Goal: Task Accomplishment & Management: Manage account settings

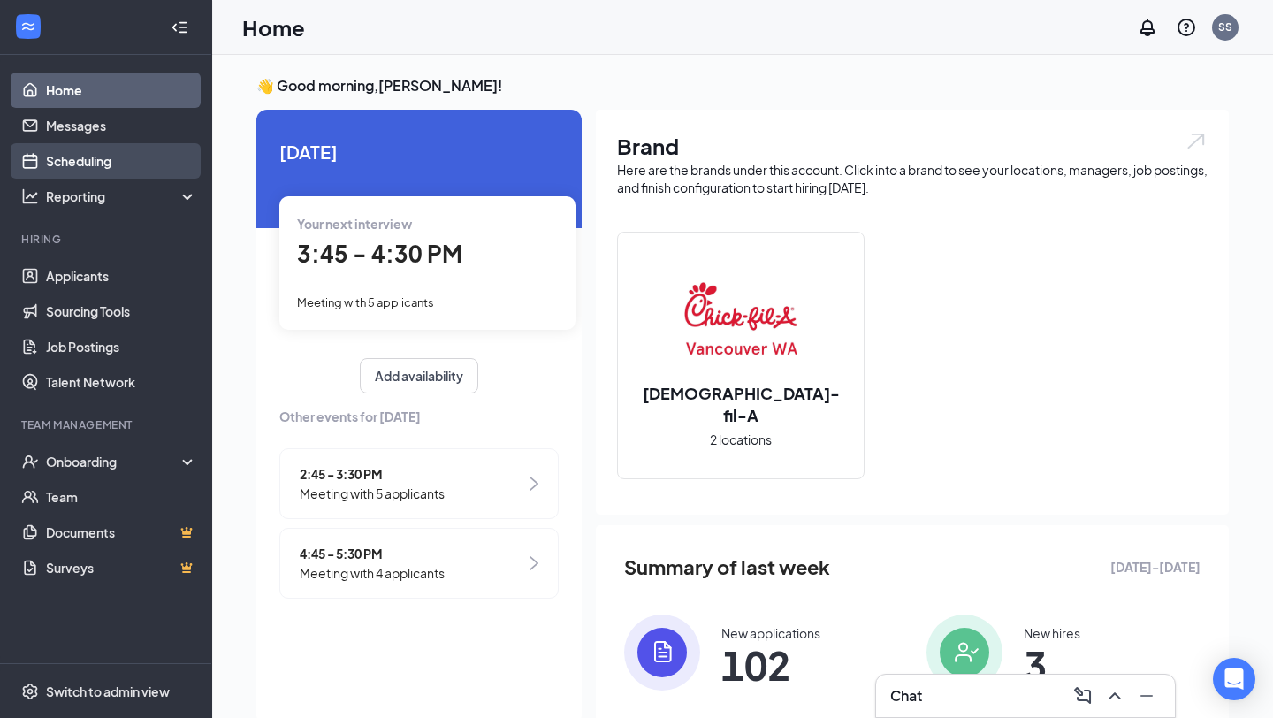
click at [103, 164] on link "Scheduling" at bounding box center [121, 160] width 151 height 35
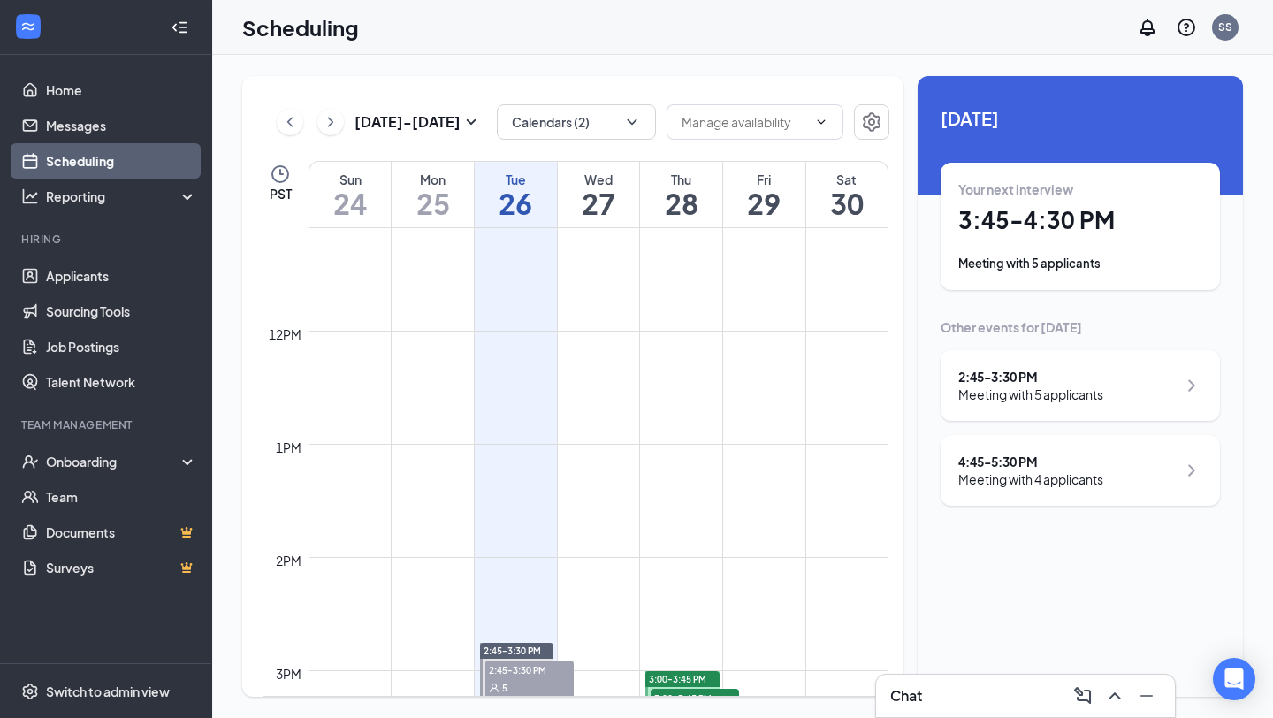
scroll to position [1406, 0]
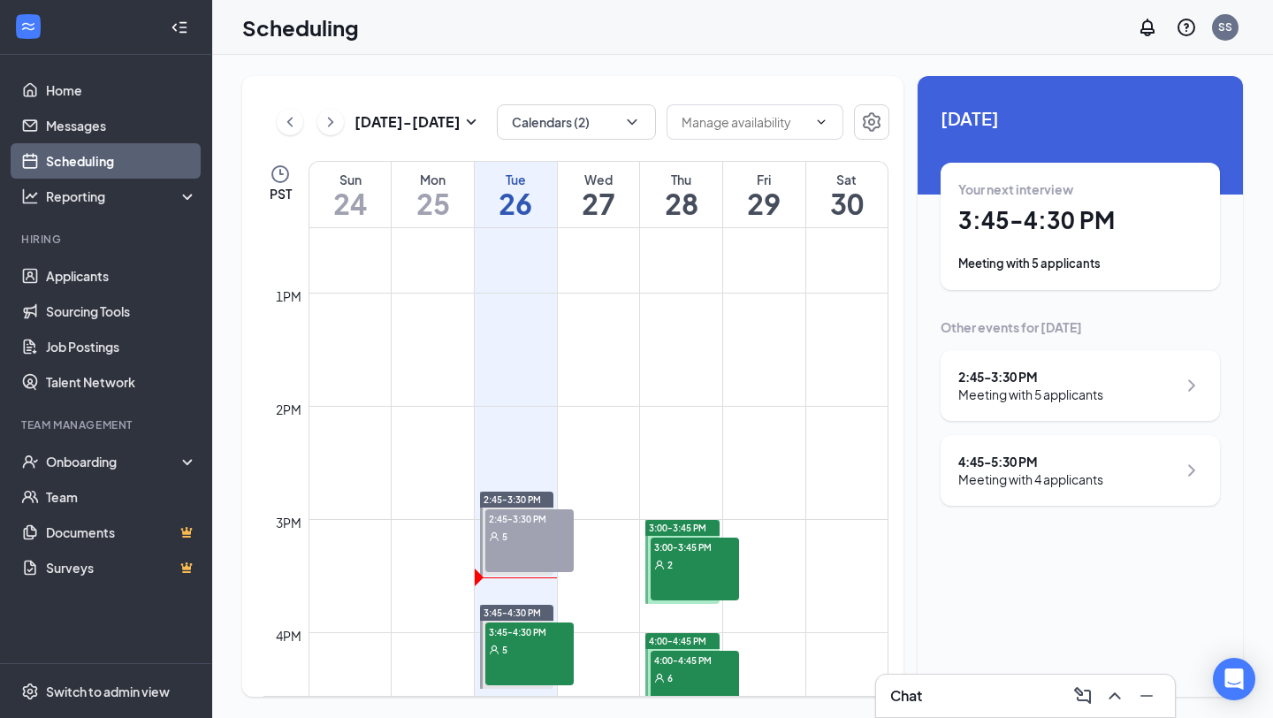
click at [529, 531] on div "5" at bounding box center [529, 536] width 88 height 18
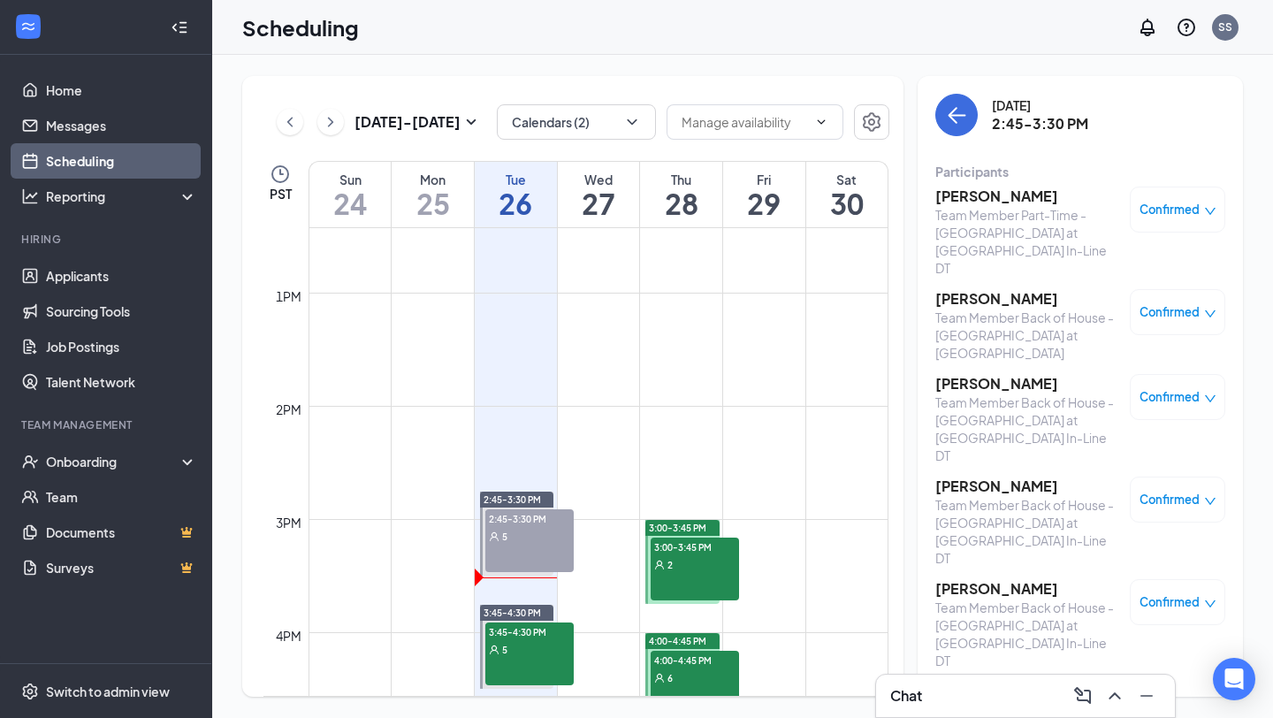
click at [982, 476] on h3 "[PERSON_NAME]" at bounding box center [1028, 485] width 186 height 19
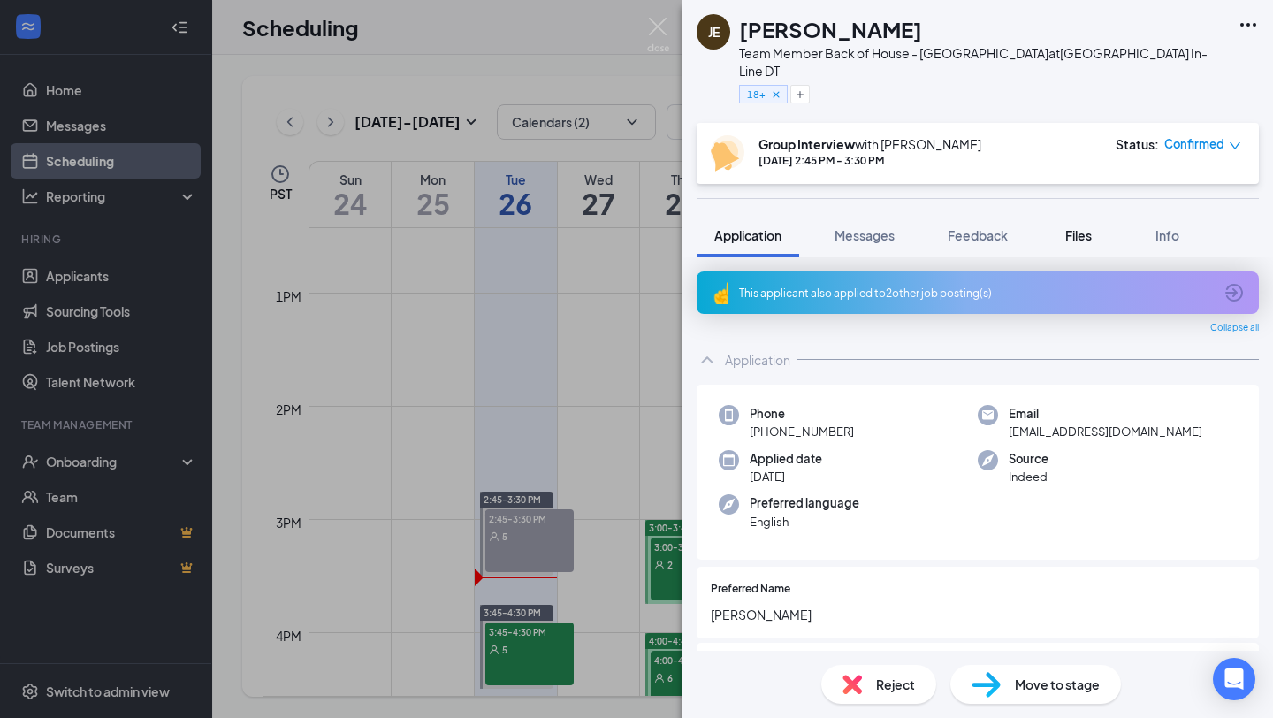
click at [1081, 239] on span "Files" at bounding box center [1078, 235] width 27 height 16
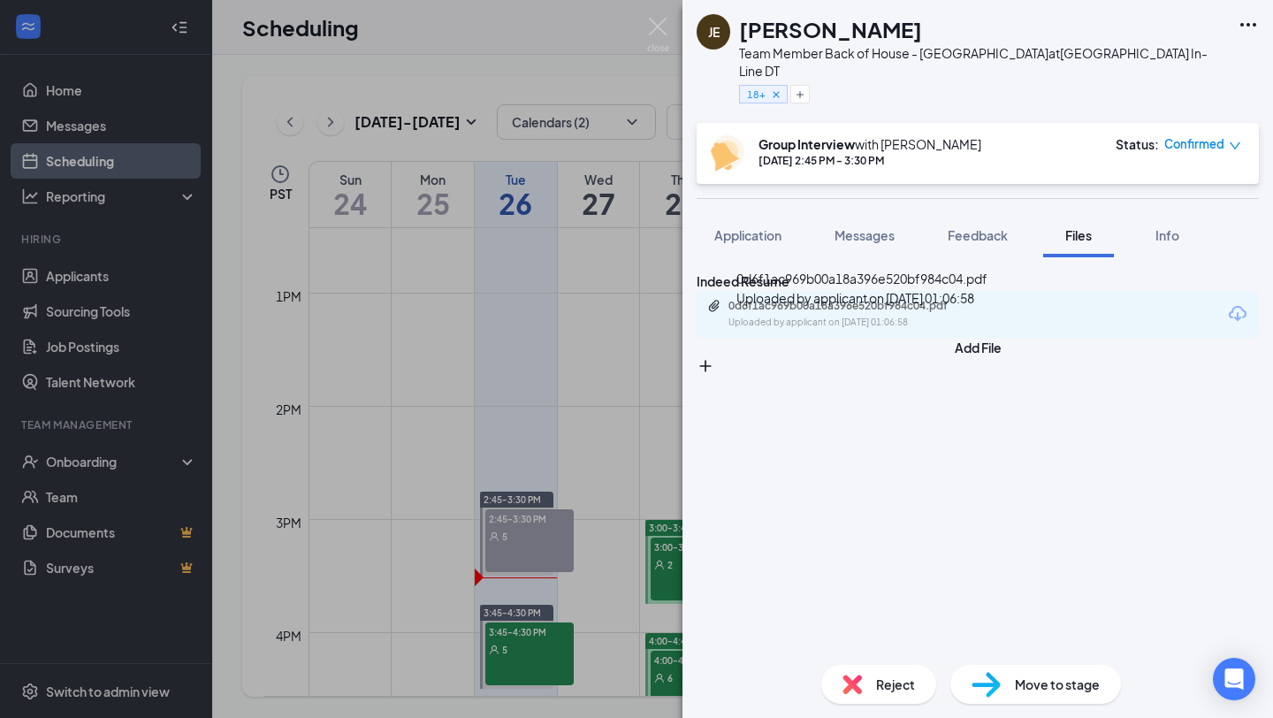
click at [874, 313] on div "0d6f1ac969b00a18a396e520bf984c04.pdf" at bounding box center [851, 306] width 247 height 14
click at [661, 30] on img at bounding box center [658, 35] width 22 height 34
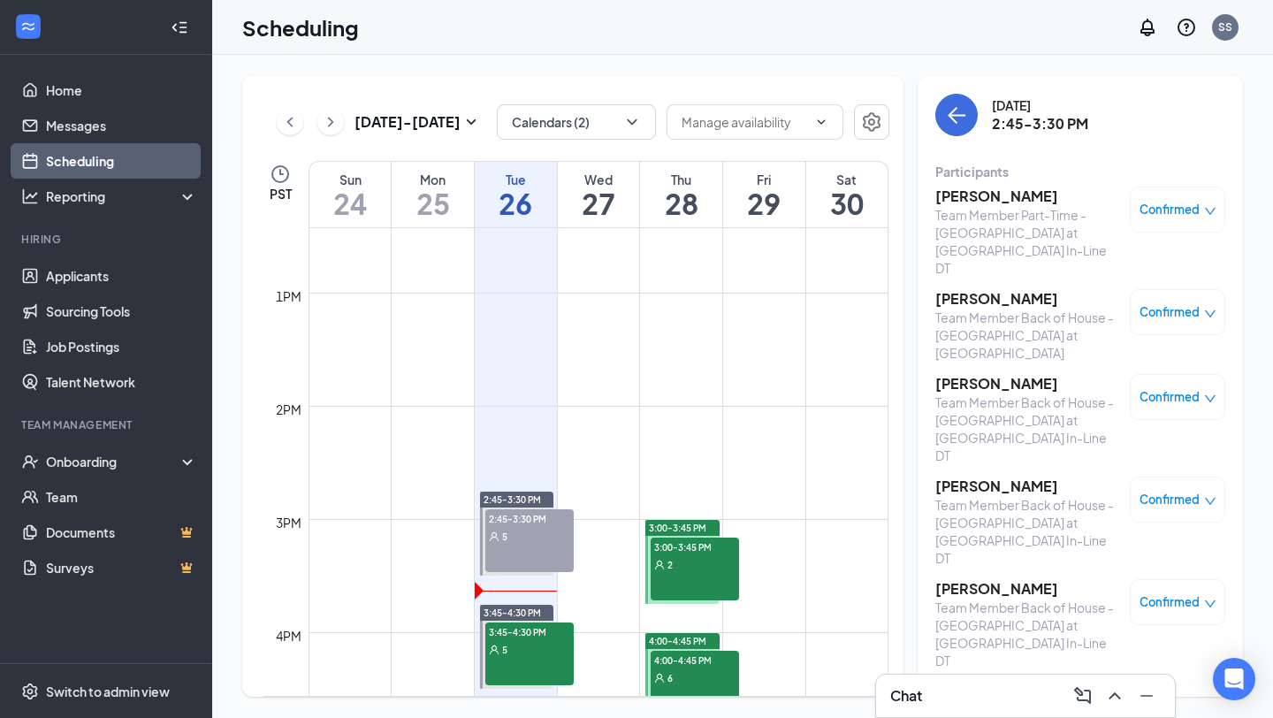
click at [970, 579] on h3 "[PERSON_NAME]" at bounding box center [1028, 588] width 186 height 19
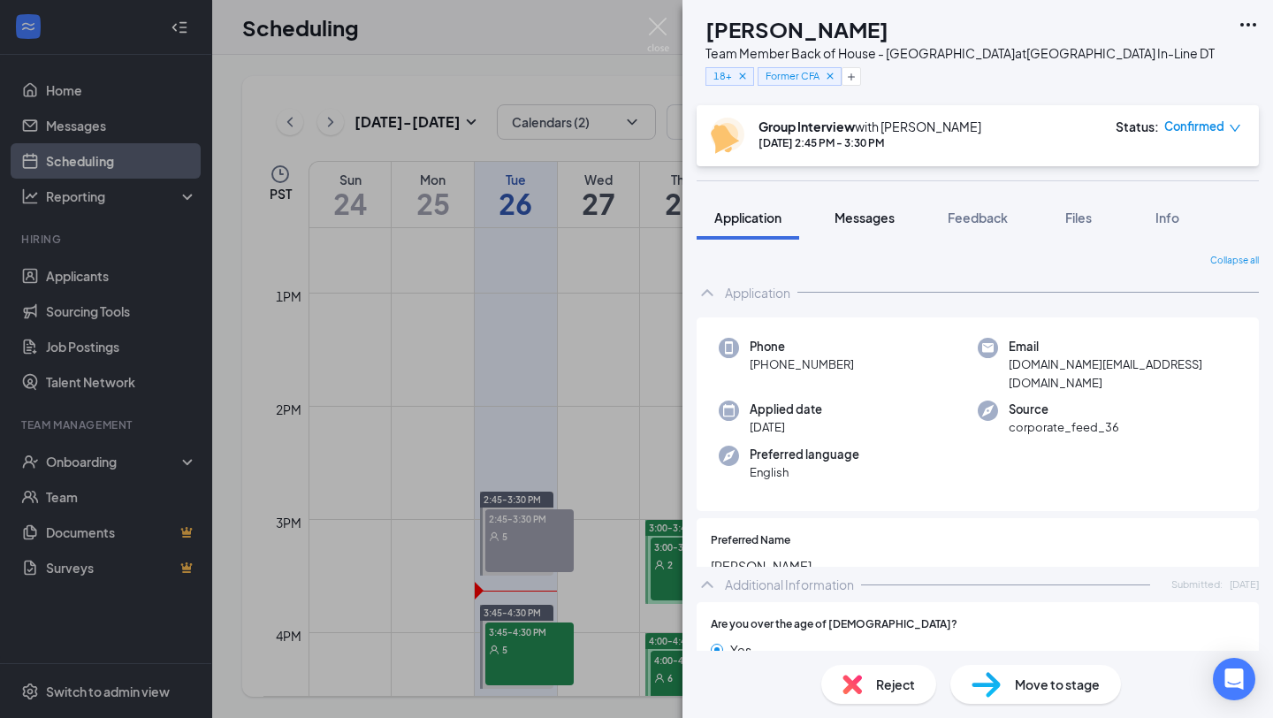
click at [878, 225] on span "Messages" at bounding box center [864, 217] width 60 height 16
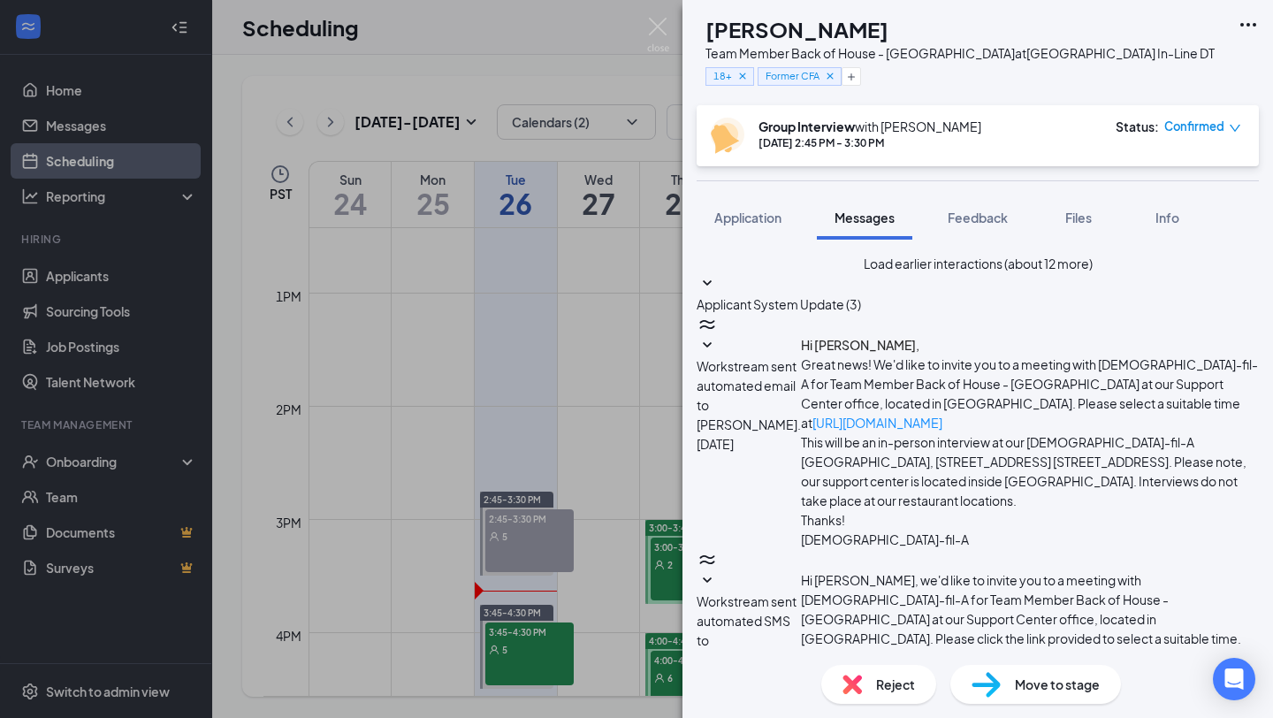
drag, startPoint x: 851, startPoint y: 506, endPoint x: 675, endPoint y: 505, distance: 175.9
click at [675, 505] on div "BM [PERSON_NAME] Team Member Back of House - [GEOGRAPHIC_DATA] at [GEOGRAPHIC_D…" at bounding box center [636, 359] width 1273 height 718
type textarea "[PHONE_NUMBER]"
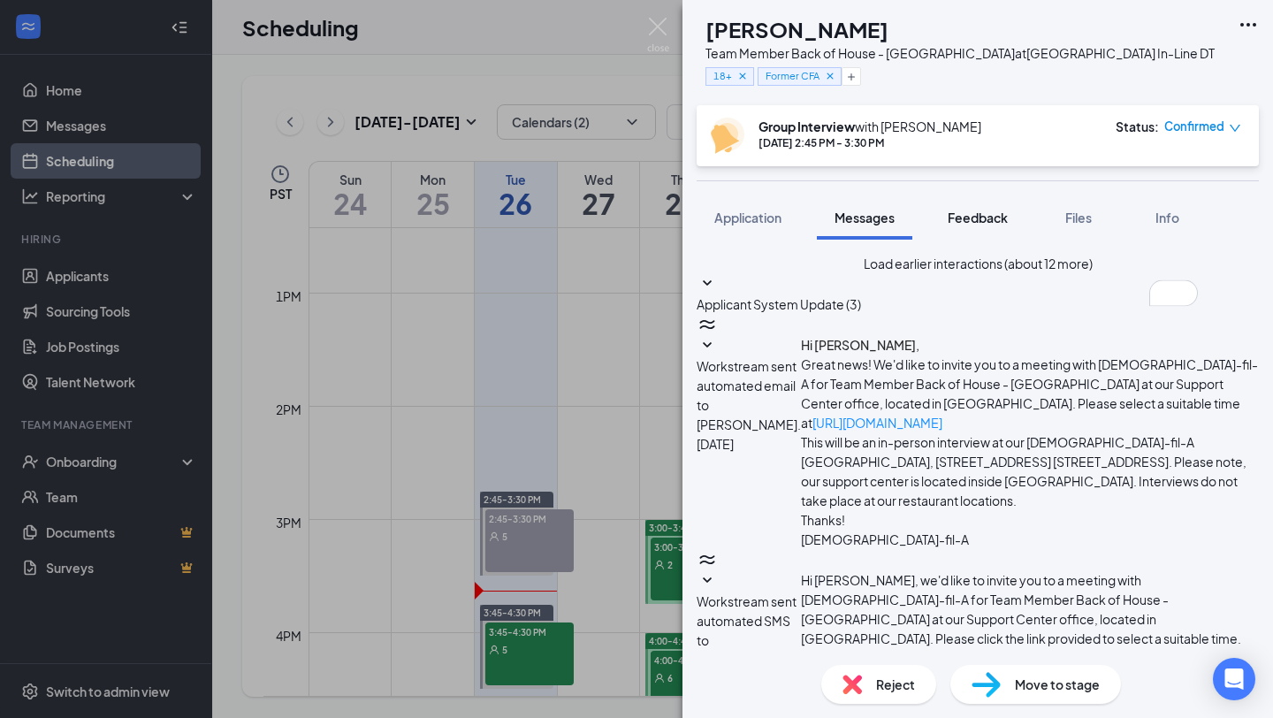
click at [983, 225] on span "Feedback" at bounding box center [977, 217] width 60 height 16
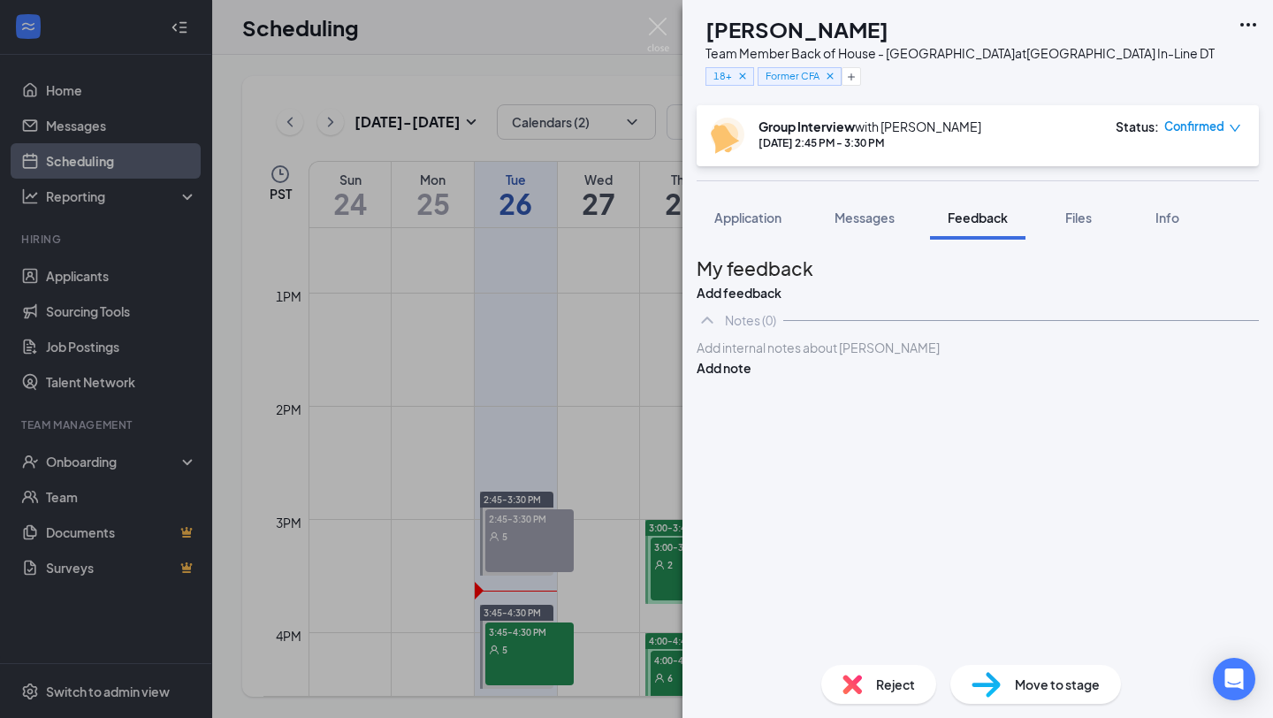
click at [776, 357] on div at bounding box center [977, 347] width 560 height 19
click at [751, 377] on button "Add note" at bounding box center [723, 367] width 55 height 19
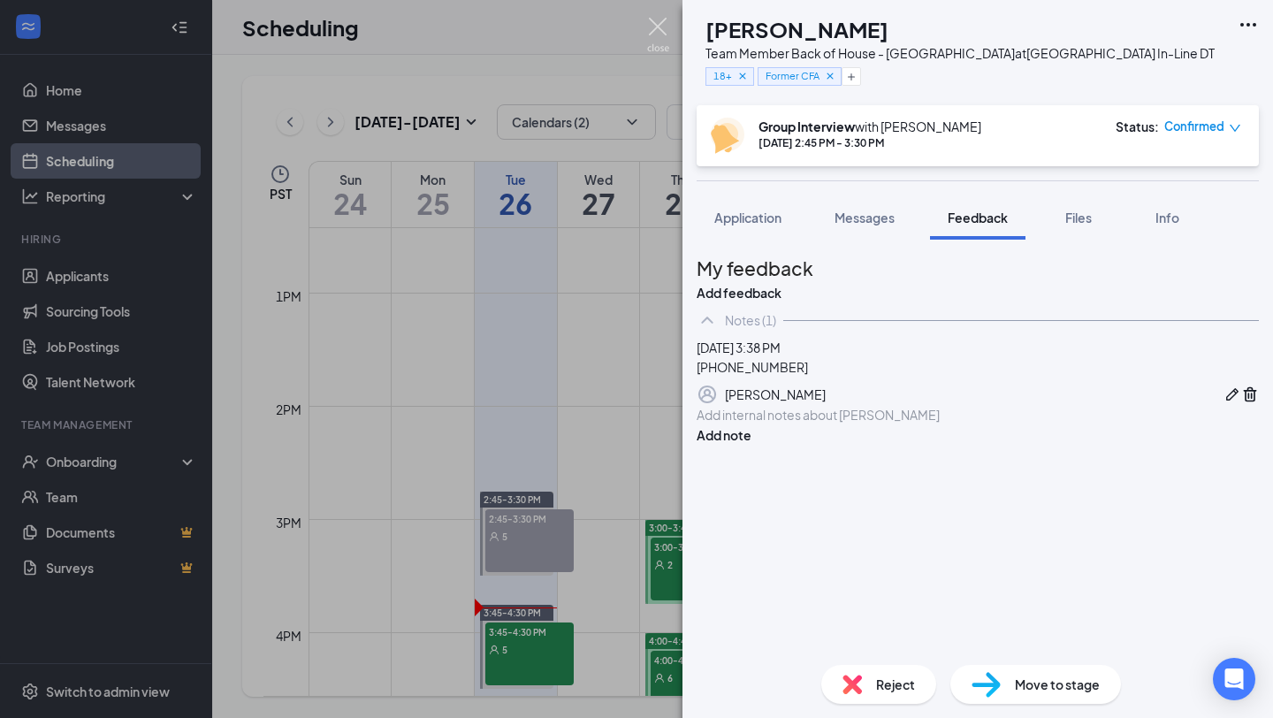
click at [653, 30] on img at bounding box center [658, 35] width 22 height 34
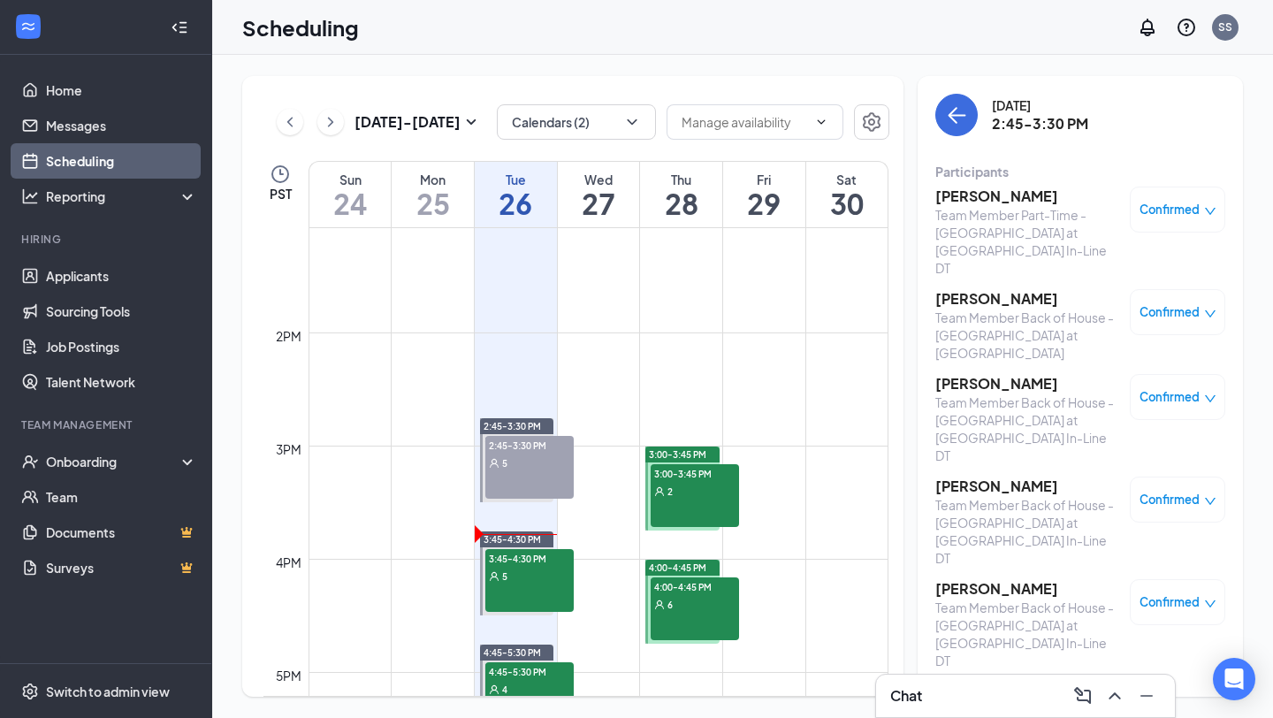
scroll to position [1490, 0]
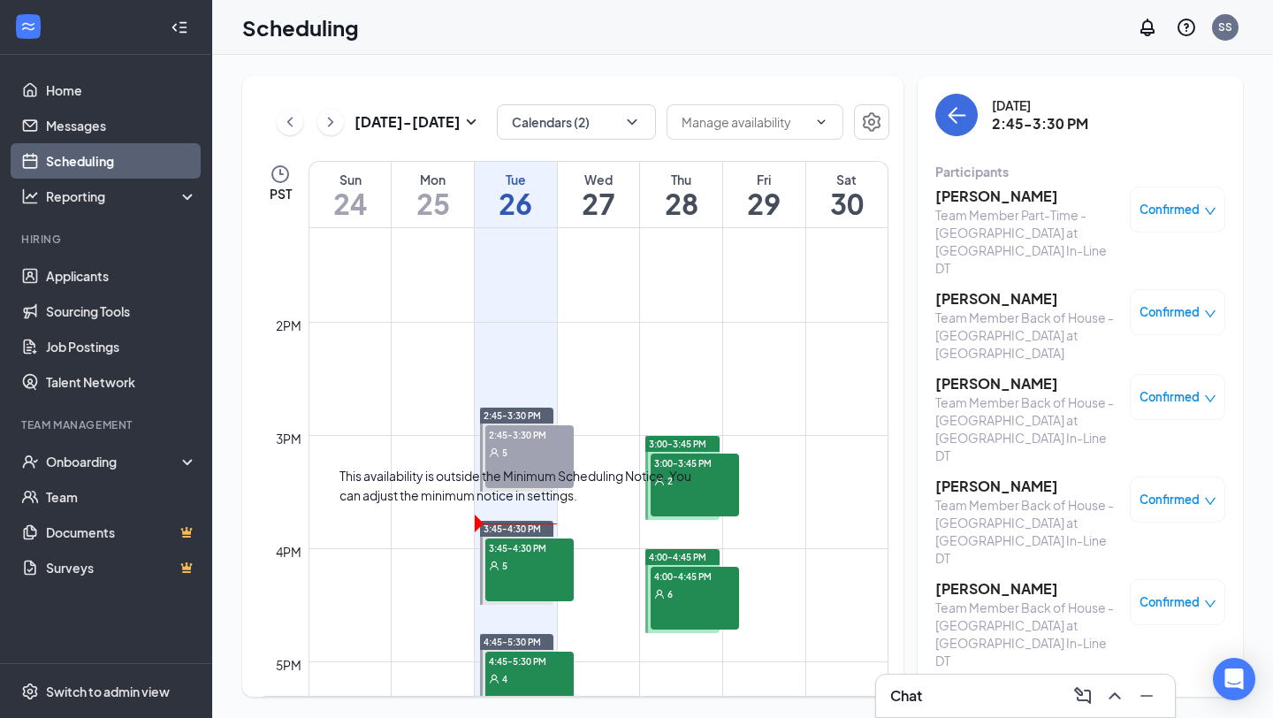
click at [518, 570] on div "5" at bounding box center [529, 565] width 88 height 18
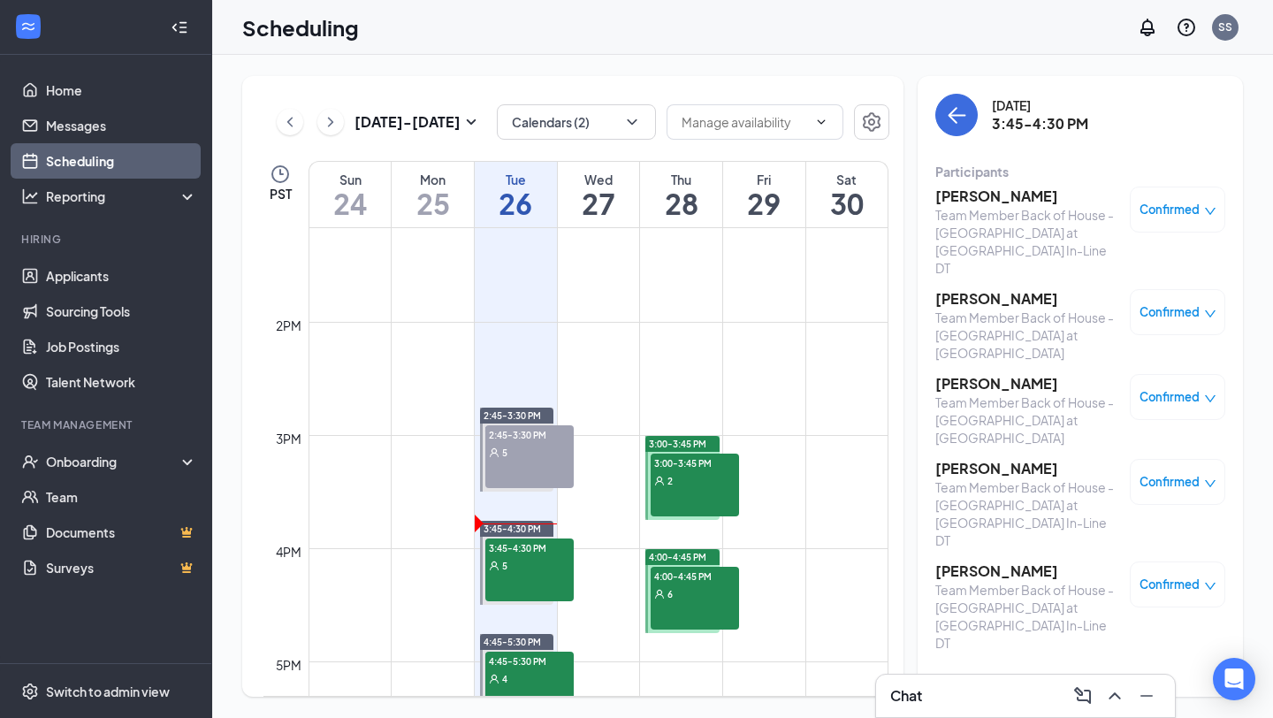
click at [536, 438] on span "2:45-3:30 PM" at bounding box center [529, 434] width 88 height 18
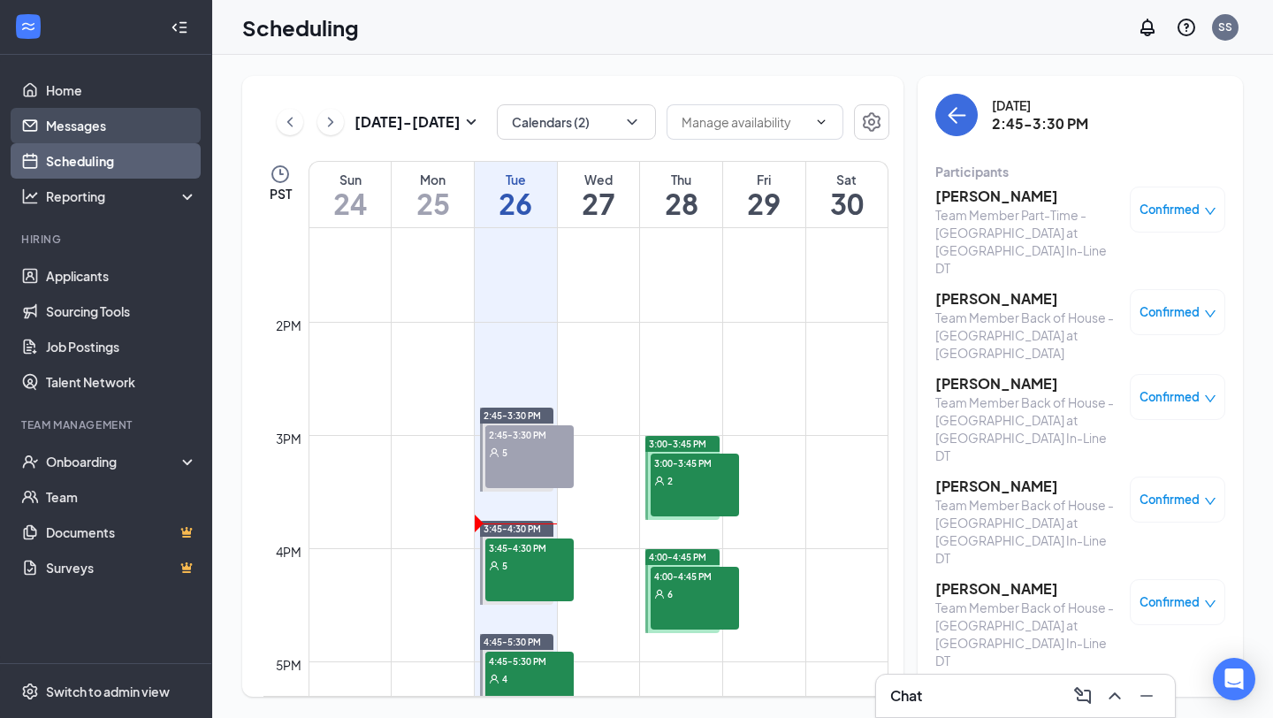
click at [117, 124] on link "Messages" at bounding box center [121, 125] width 151 height 35
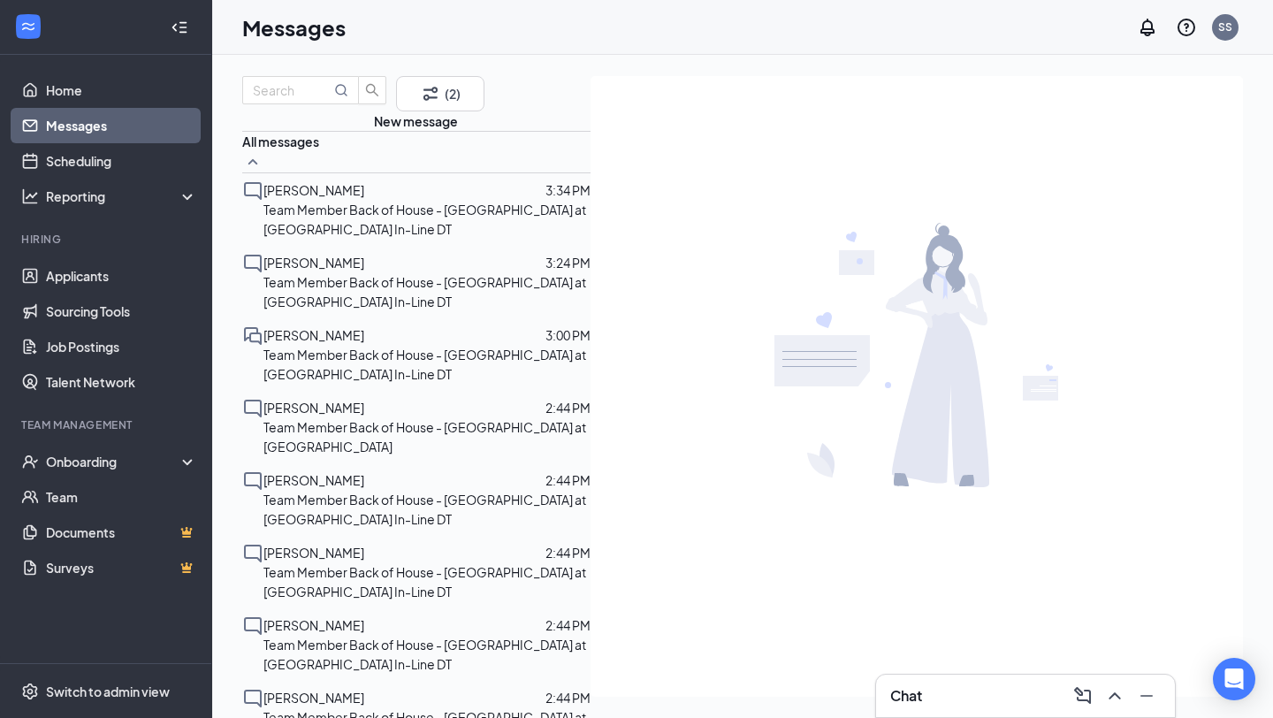
scroll to position [1308, 0]
click at [83, 279] on link "Applicants" at bounding box center [121, 275] width 151 height 35
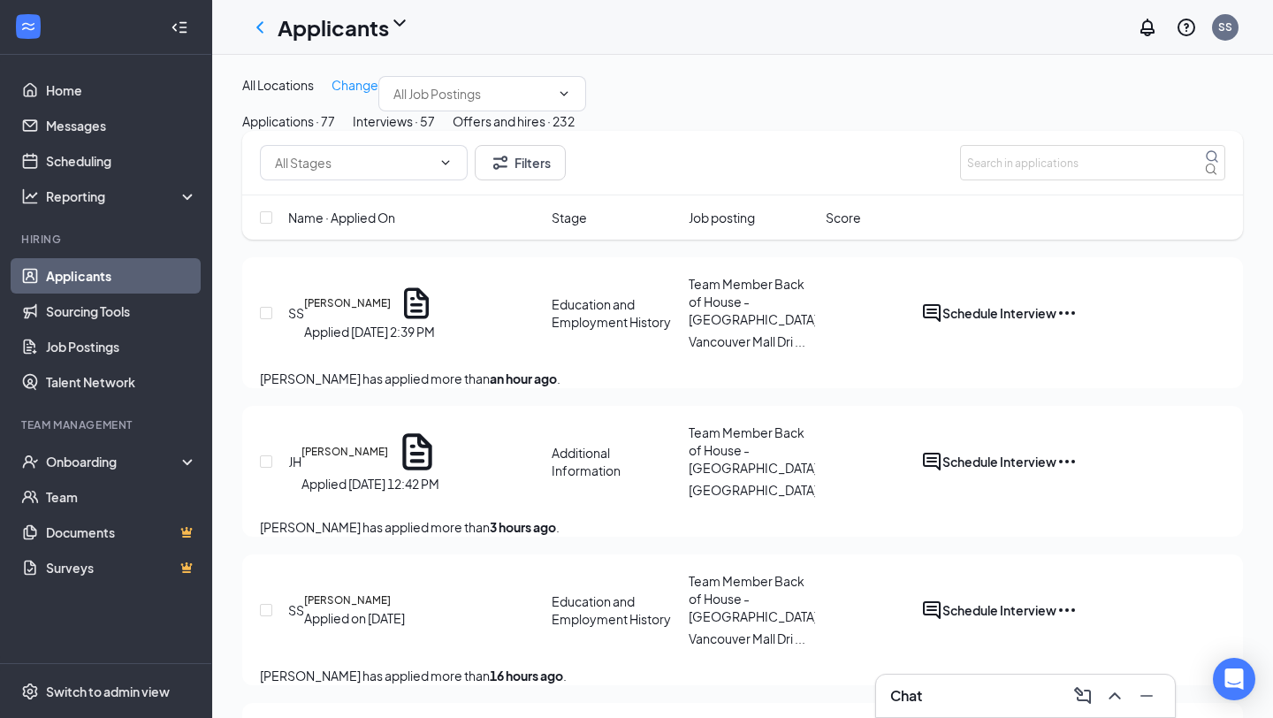
click at [435, 131] on div "Interviews · 57" at bounding box center [394, 120] width 82 height 19
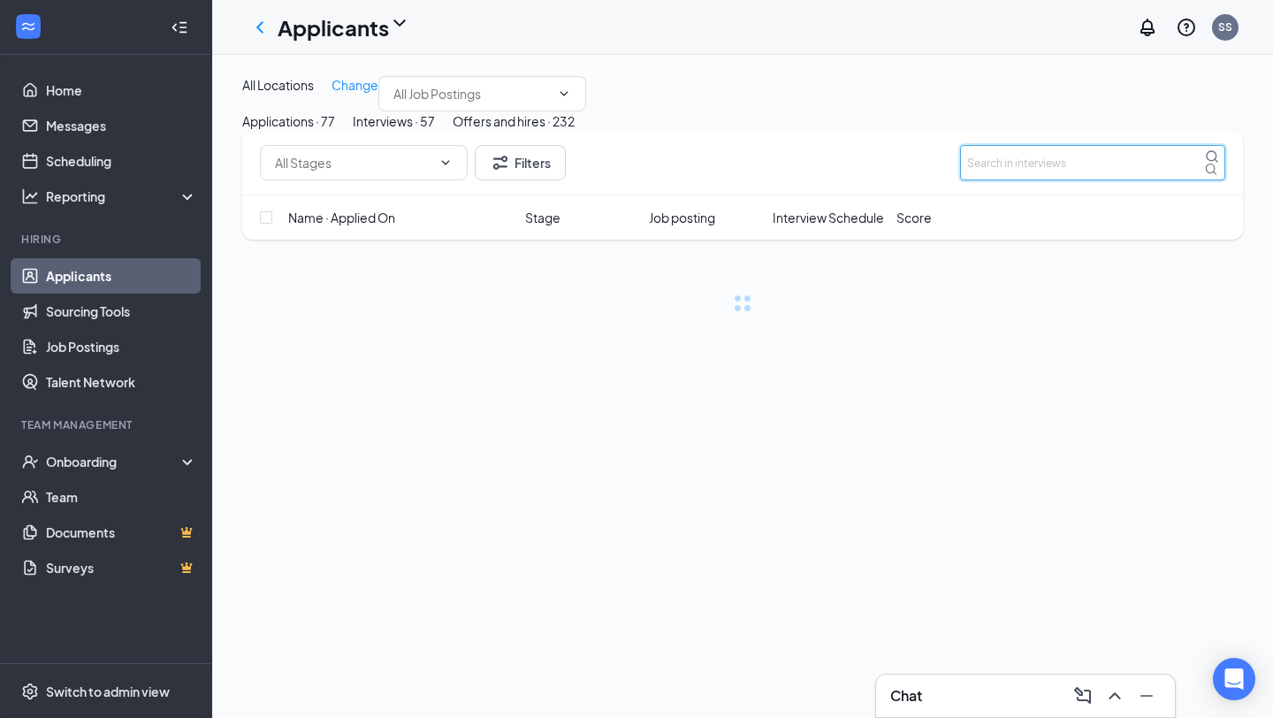
click at [1044, 180] on input "text" at bounding box center [1092, 162] width 265 height 35
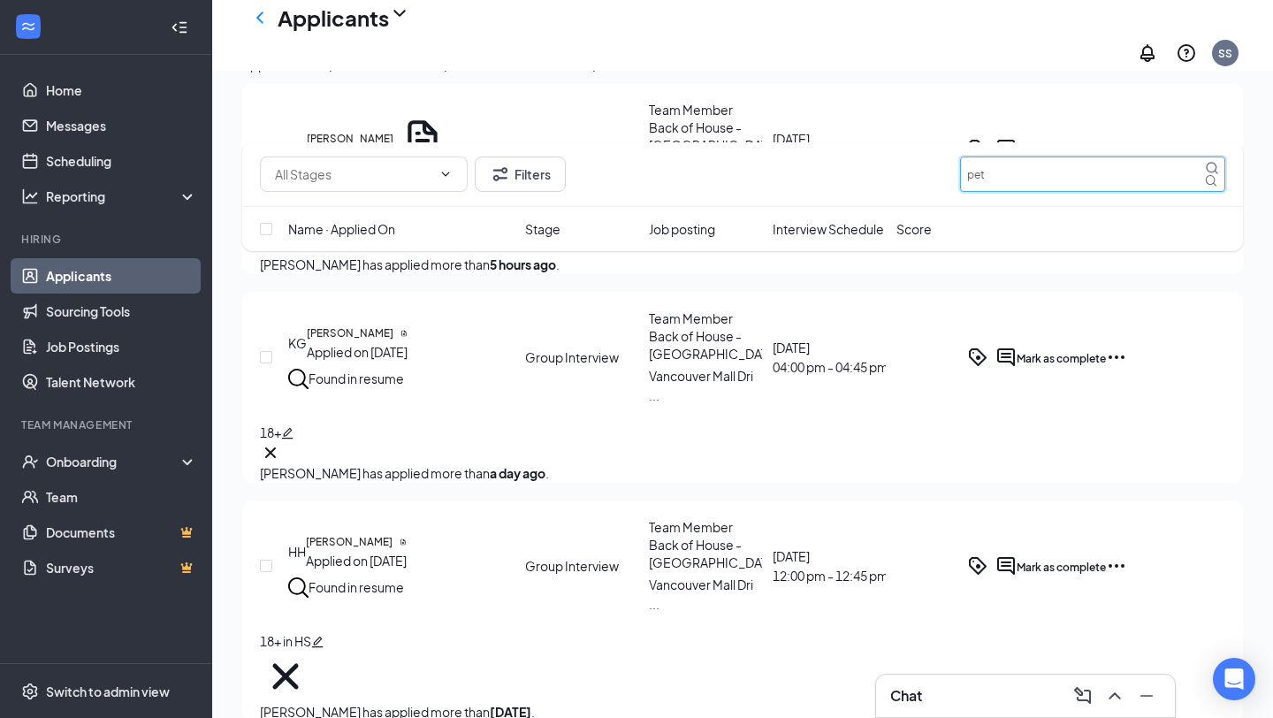
scroll to position [643, 0]
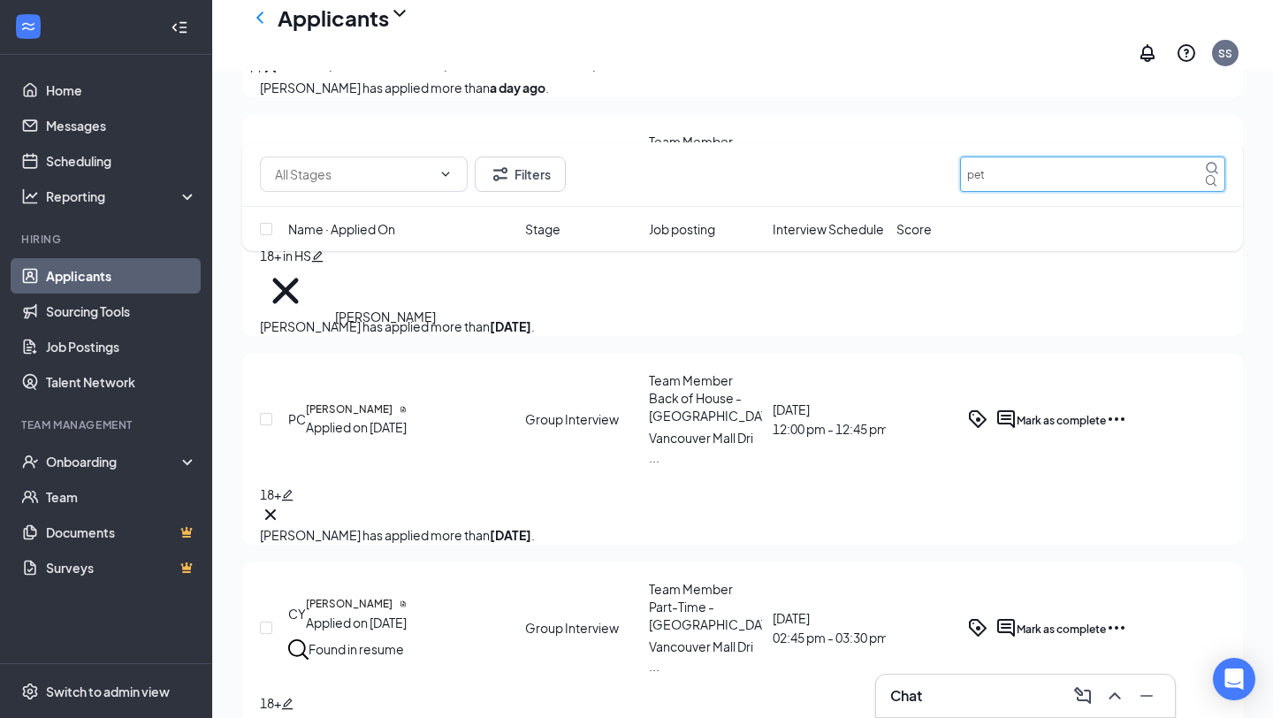
type input "pet"
click at [392, 401] on h5 "[PERSON_NAME]" at bounding box center [349, 409] width 87 height 16
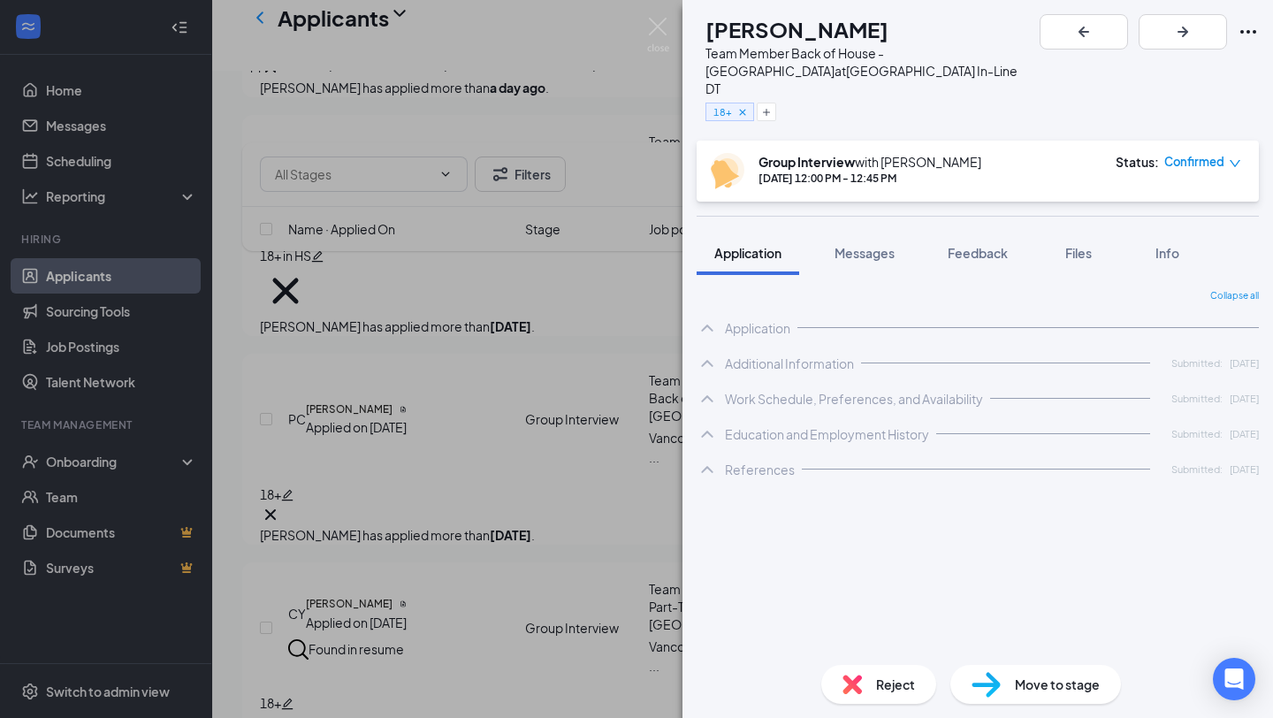
click at [857, 686] on img at bounding box center [851, 683] width 19 height 19
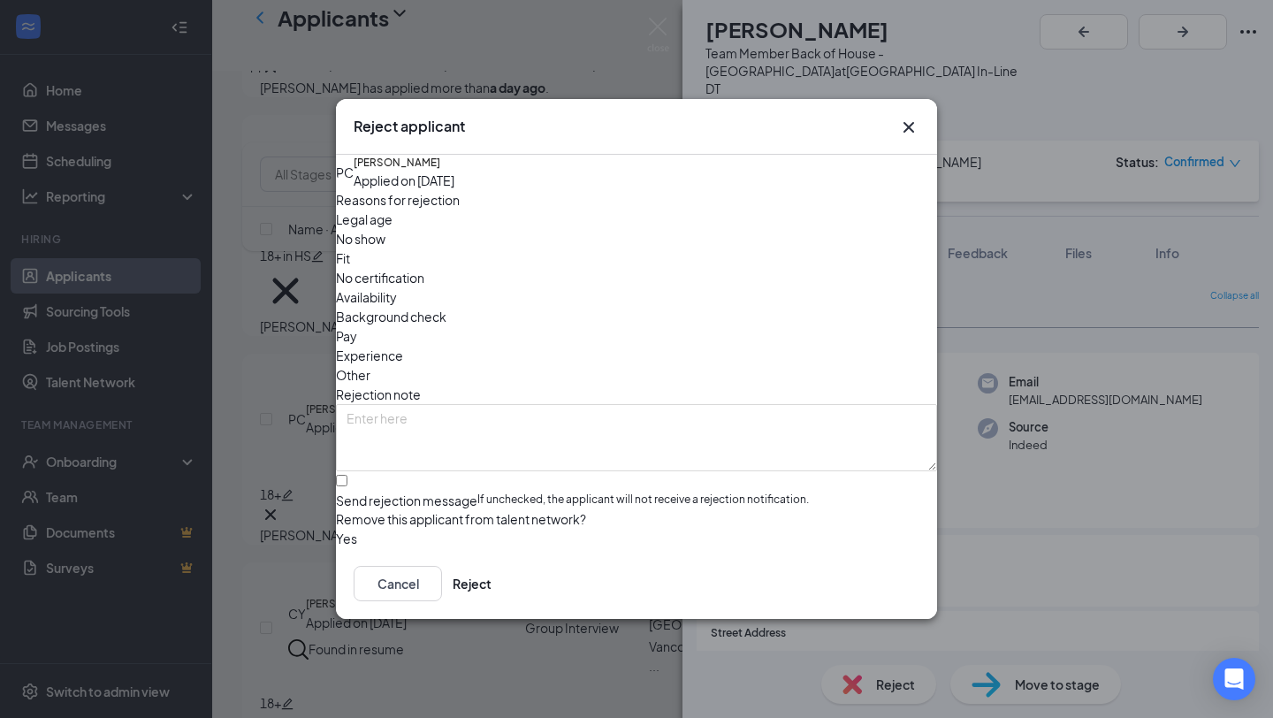
click at [421, 433] on div "Reasons for rejection Legal age No show Fit No certification Availability Backg…" at bounding box center [636, 369] width 601 height 358
click at [347, 475] on input "Send rejection message If unchecked, the applicant will not receive a rejection…" at bounding box center [341, 480] width 11 height 11
checkbox input "true"
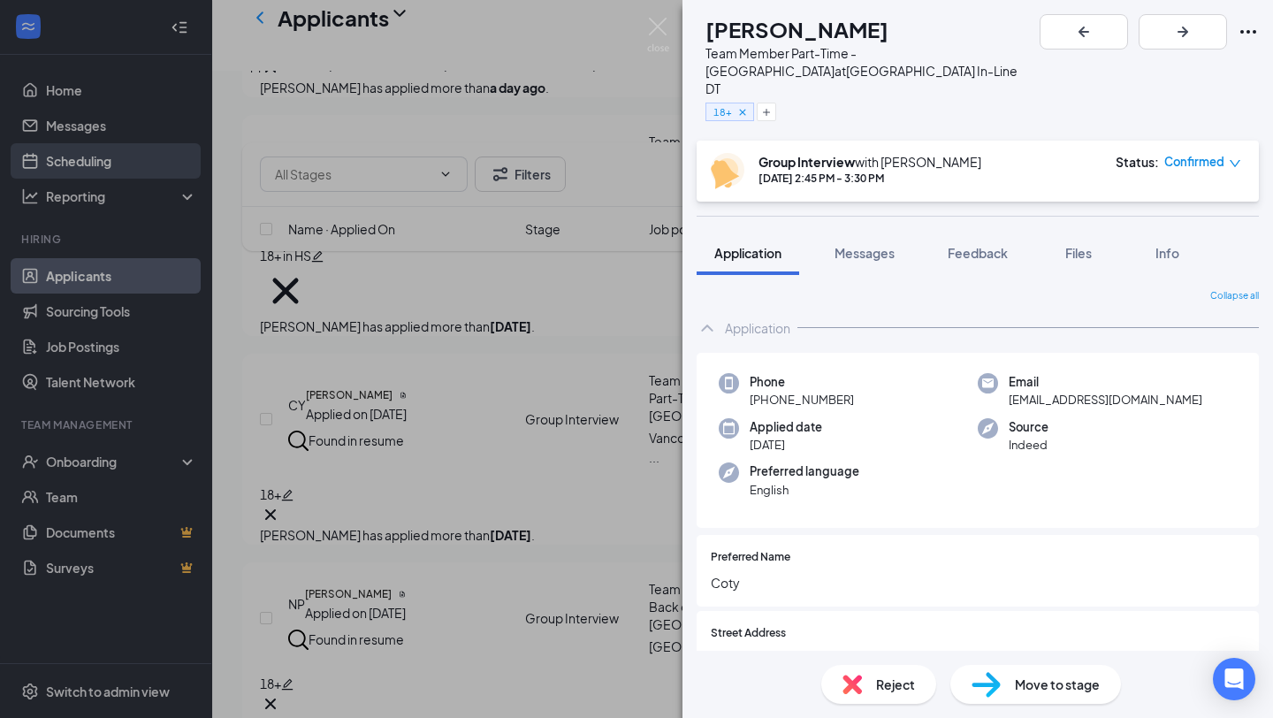
click at [659, 24] on img at bounding box center [658, 35] width 22 height 34
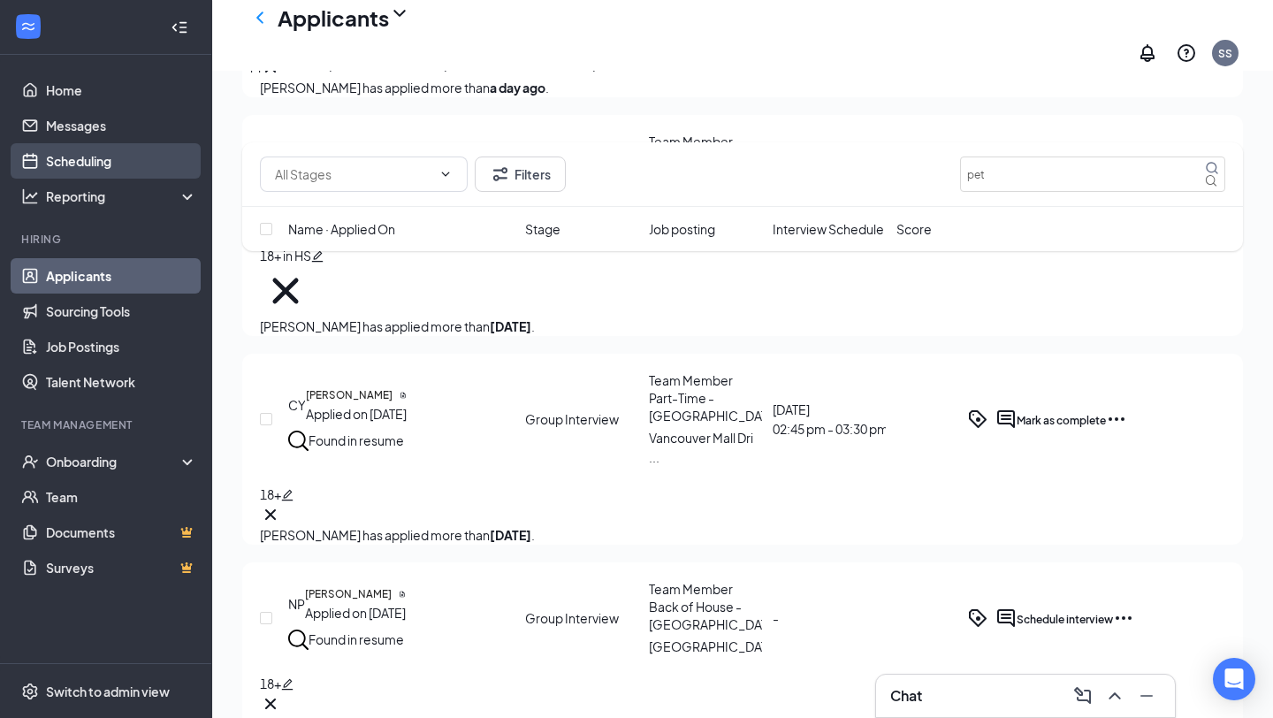
click at [118, 164] on link "Scheduling" at bounding box center [121, 160] width 151 height 35
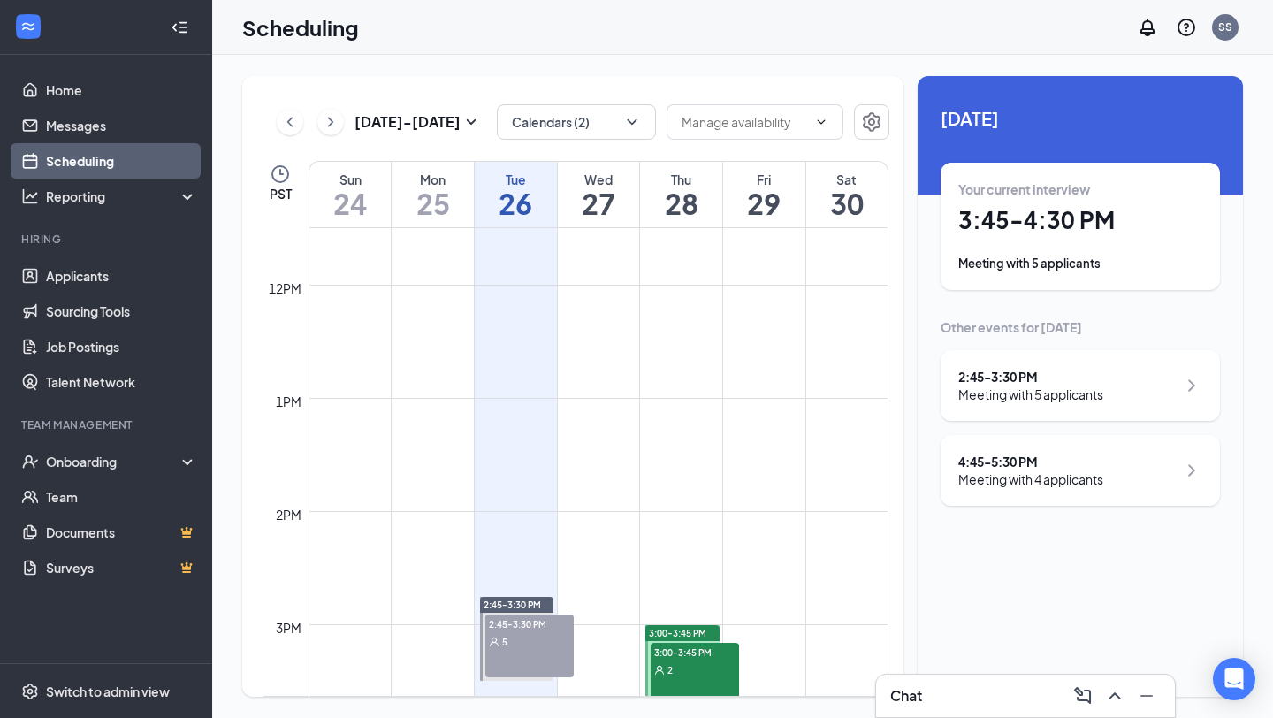
scroll to position [1505, 0]
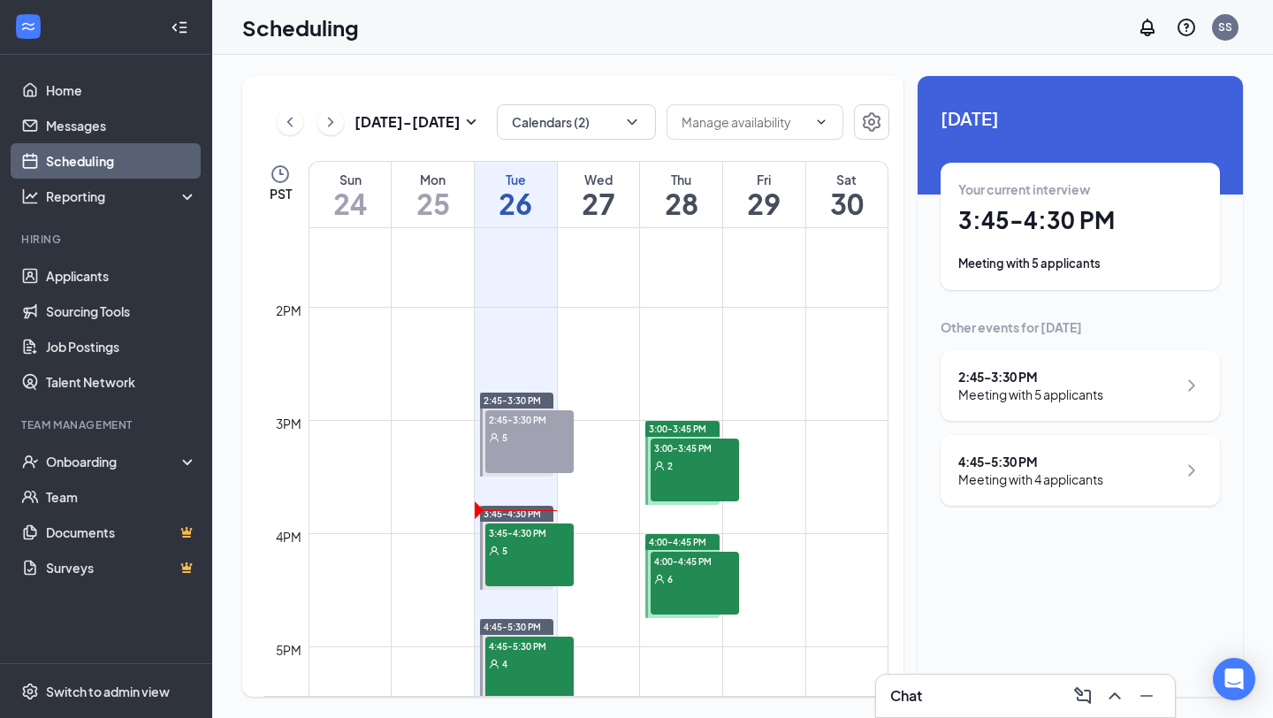
click at [520, 436] on div "5" at bounding box center [529, 437] width 88 height 18
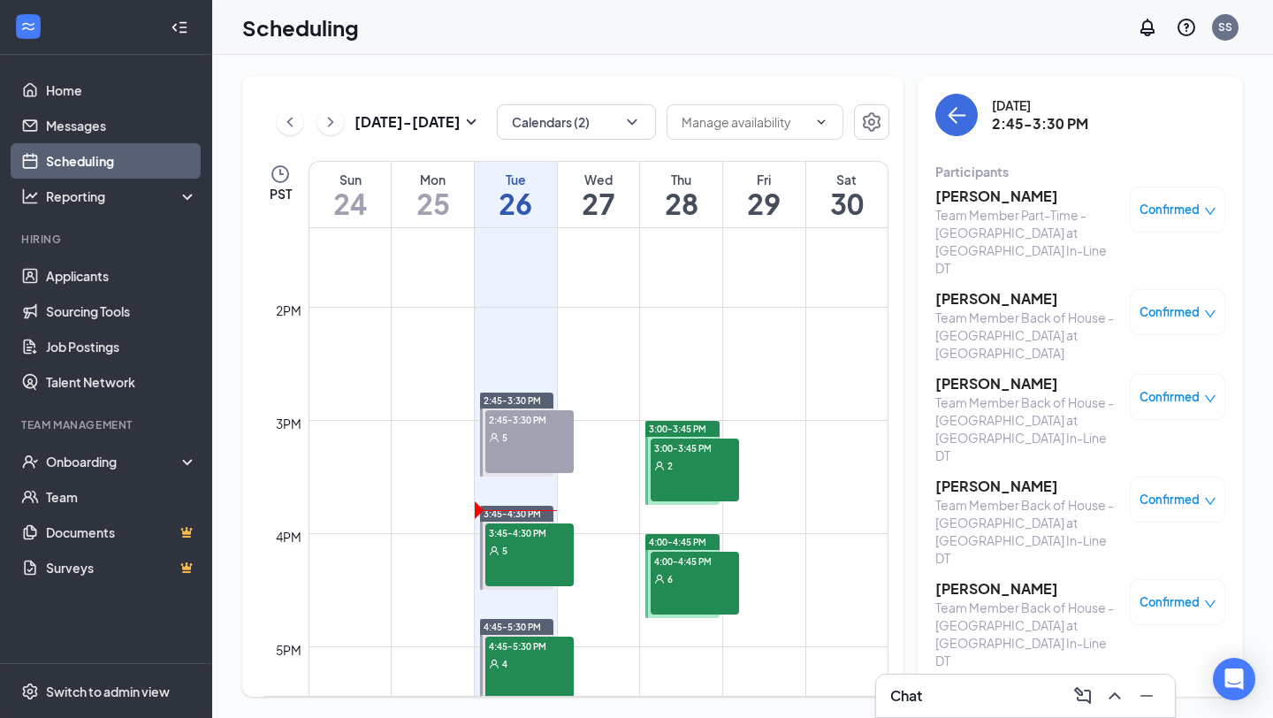
click at [1002, 198] on h3 "[PERSON_NAME]" at bounding box center [1028, 195] width 186 height 19
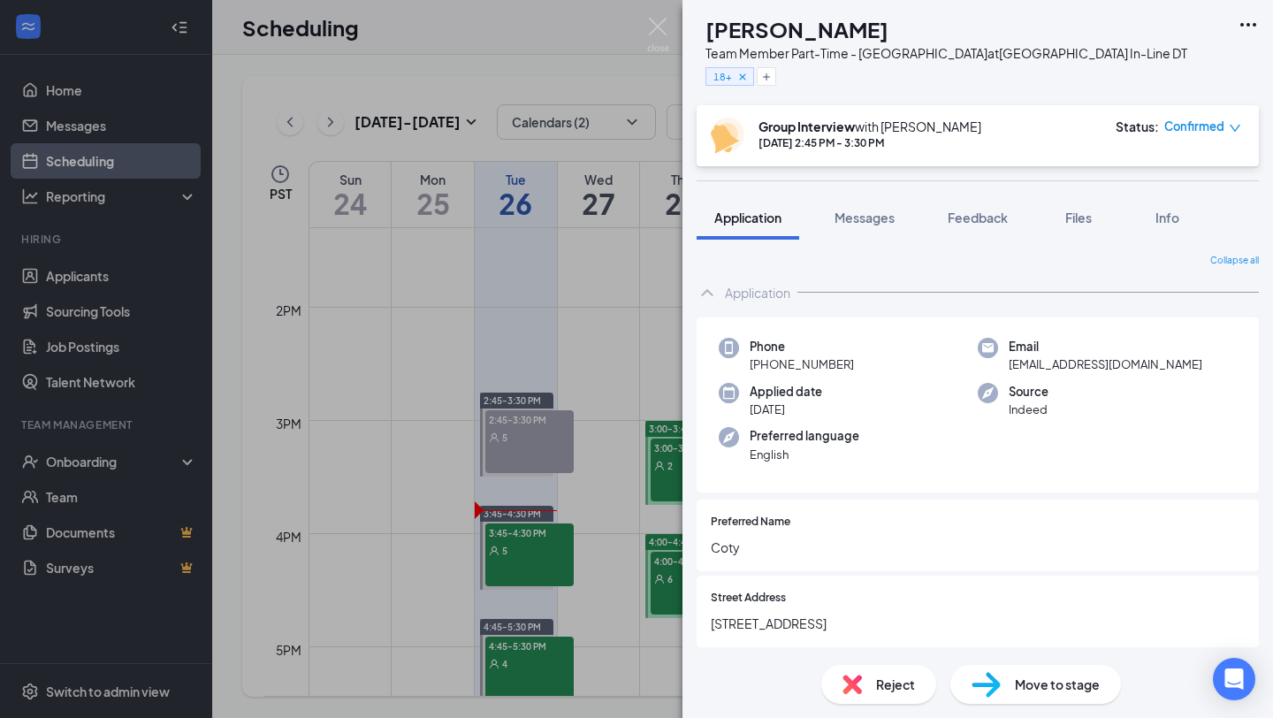
click at [1211, 132] on span "Confirmed" at bounding box center [1194, 127] width 60 height 18
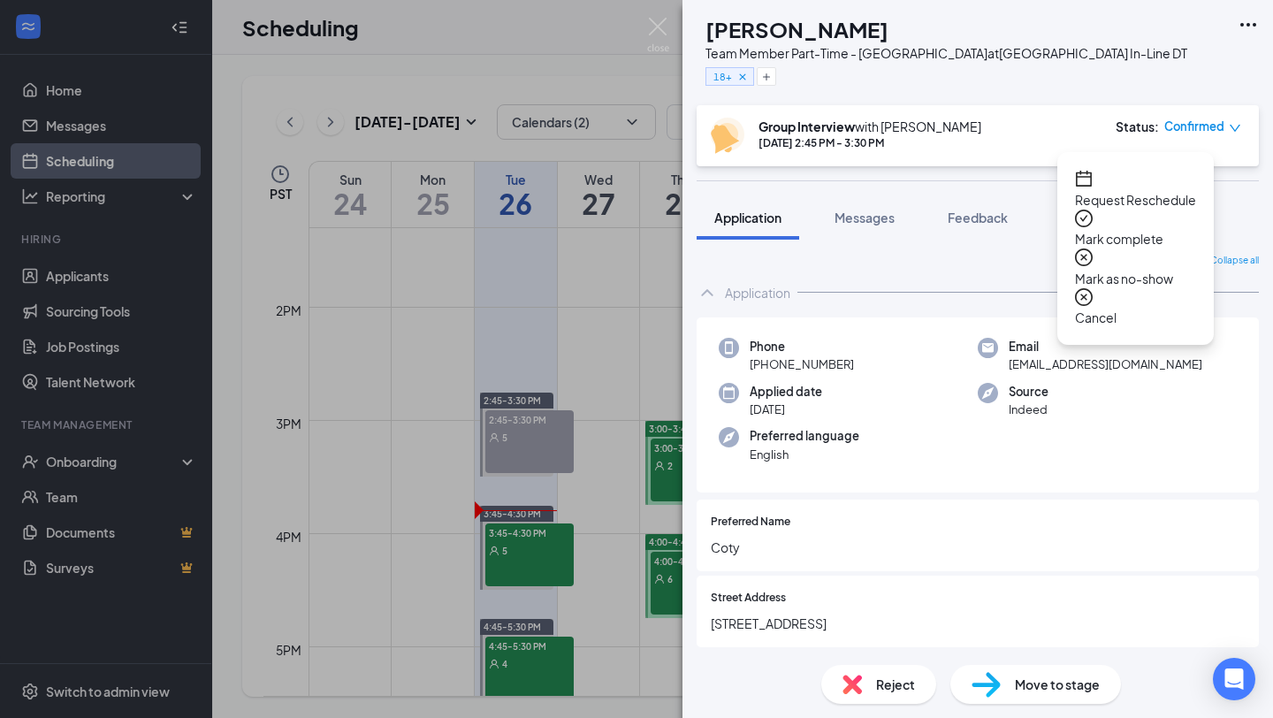
click at [1165, 269] on span "Mark as no-show" at bounding box center [1135, 278] width 121 height 19
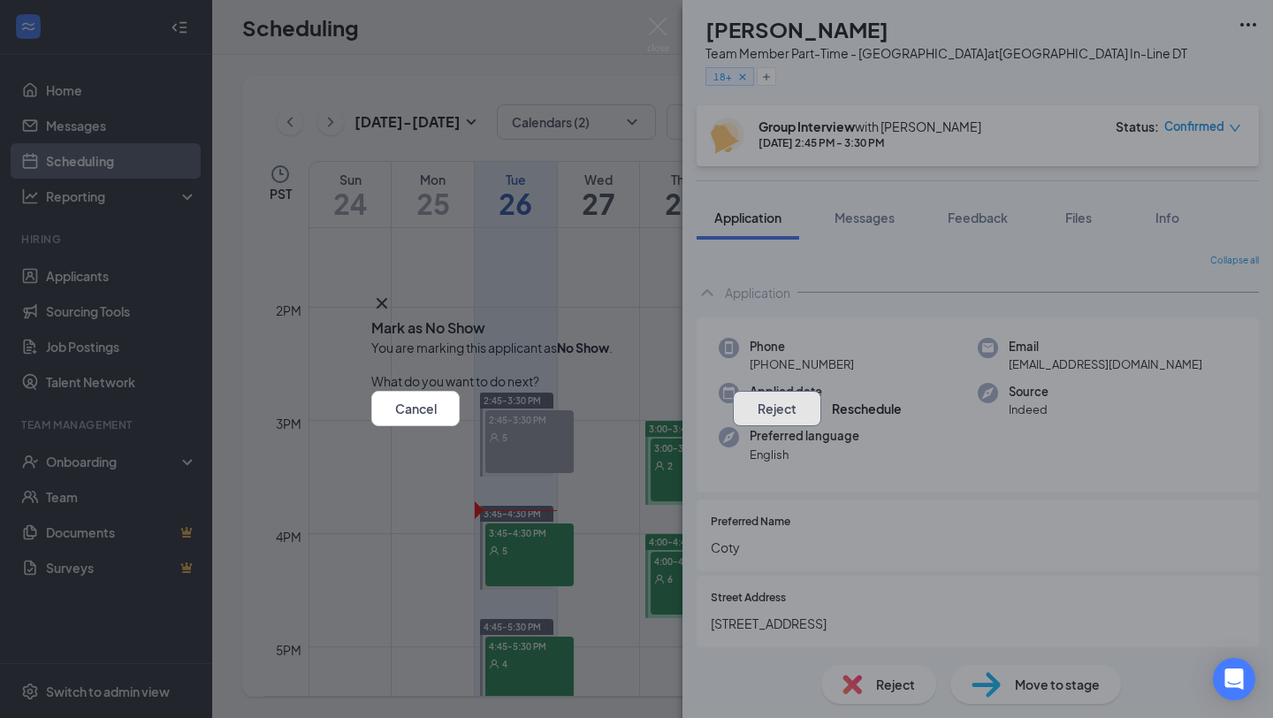
click at [733, 410] on button "Reject" at bounding box center [777, 408] width 88 height 35
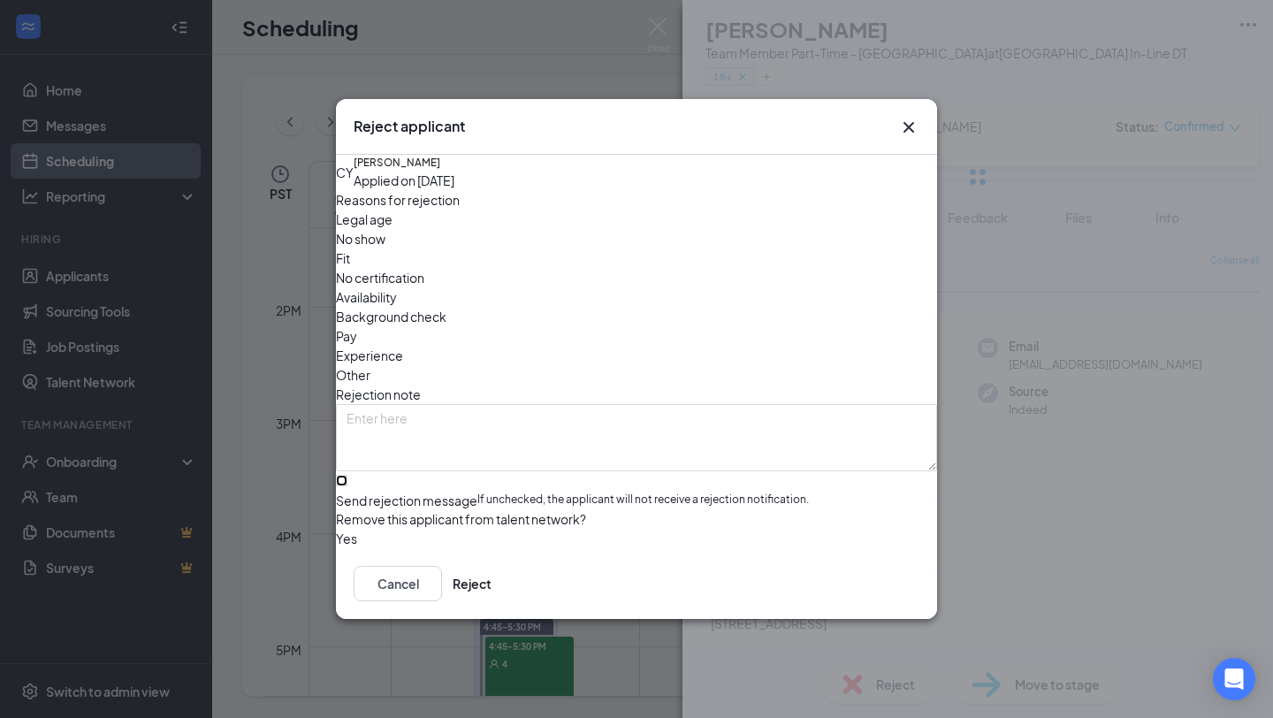
click at [347, 475] on input "Send rejection message If unchecked, the applicant will not receive a rejection…" at bounding box center [341, 480] width 11 height 11
checkbox input "true"
